Goal: Navigation & Orientation: Go to known website

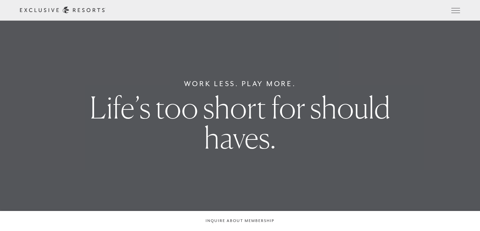
click at [431, 13] on div "Schedule a Meeting Get Started Visit home page Member Login Schedule a Meeting …" at bounding box center [240, 10] width 440 height 7
click at [431, 13] on header "Skip to main content Too busy for your bucket list? Not a bucket list. A bluepr…" at bounding box center [240, 10] width 480 height 21
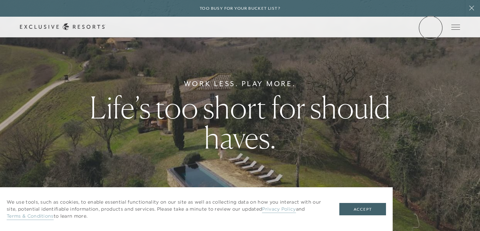
click at [0, 0] on link "Member Login" at bounding box center [0, 0] width 0 height 0
click at [428, 30] on div "Schedule a Meeting Get Started Visit home page Member Login Schedule a Meeting …" at bounding box center [240, 26] width 440 height 7
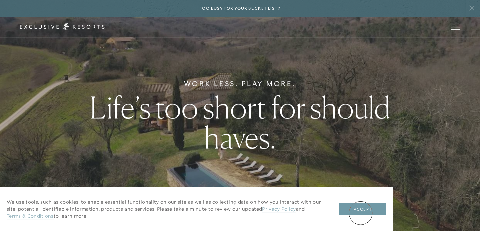
click at [361, 213] on button "Accept" at bounding box center [362, 209] width 47 height 13
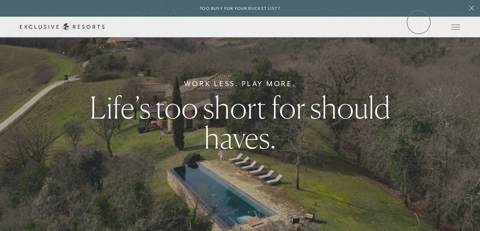
click at [419, 22] on div "Schedule a Meeting Get Started Visit home page Member Login Schedule a Meeting …" at bounding box center [240, 27] width 480 height 21
click at [0, 0] on link "Member Login" at bounding box center [0, 0] width 0 height 0
